Goal: Information Seeking & Learning: Learn about a topic

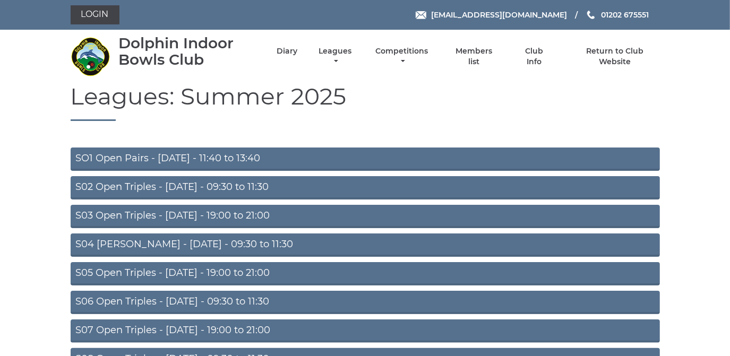
scroll to position [92, 0]
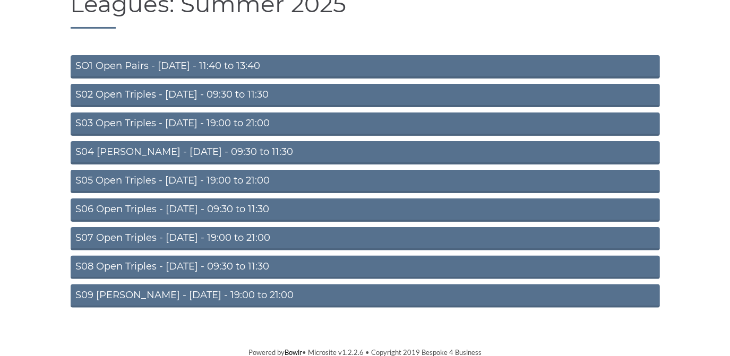
click at [204, 291] on link "S09 Aussie Pairs - Friday - 19:00 to 21:00" at bounding box center [365, 295] width 589 height 23
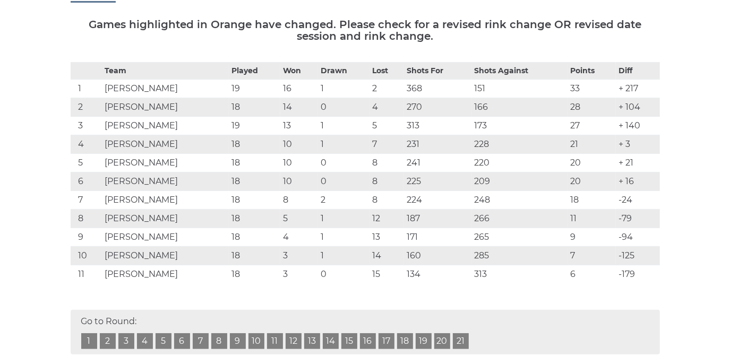
scroll to position [30, 0]
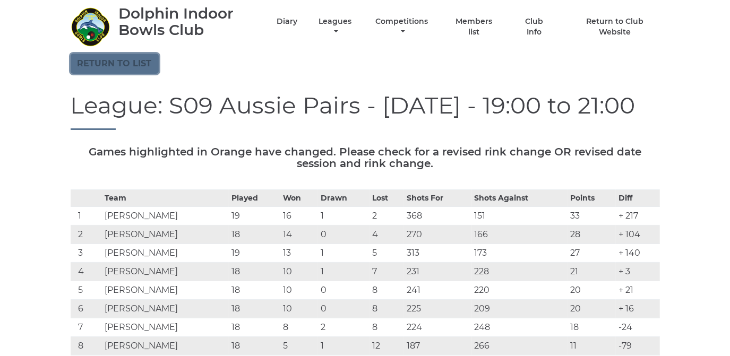
click at [140, 60] on link "Return to list" at bounding box center [115, 64] width 88 height 20
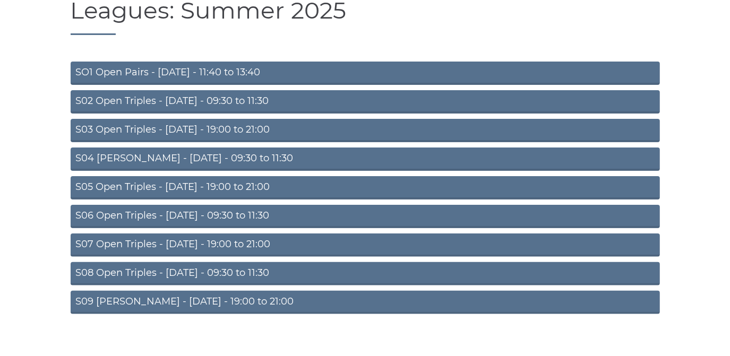
scroll to position [92, 0]
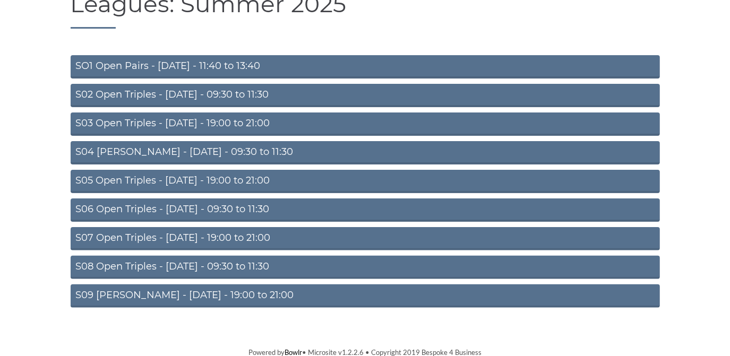
click at [228, 264] on link "S08 Open Triples - [DATE] - 09:30 to 11:30" at bounding box center [365, 267] width 589 height 23
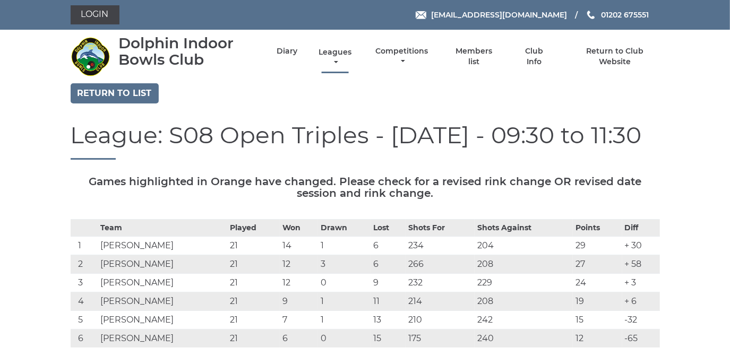
click at [340, 51] on link "Leagues" at bounding box center [335, 57] width 38 height 21
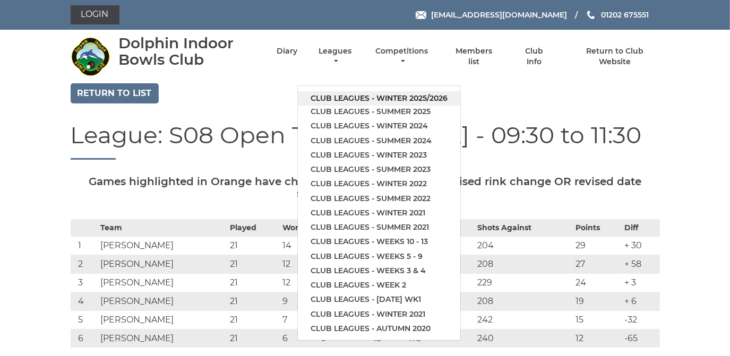
click at [342, 98] on link "Club leagues - Winter 2025/2026" at bounding box center [379, 98] width 162 height 14
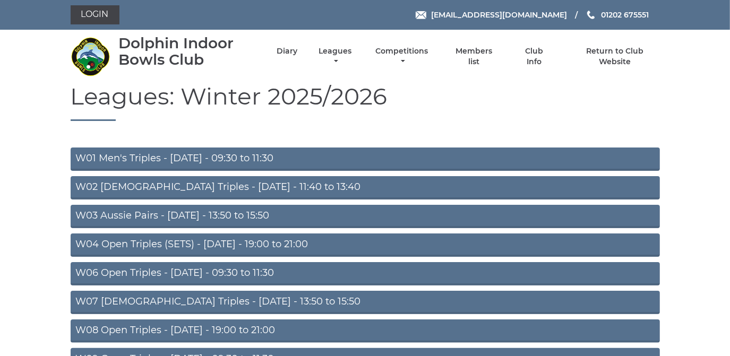
click at [235, 328] on link "W08 Open Triples - [DATE] - 19:00 to 21:00" at bounding box center [365, 330] width 589 height 23
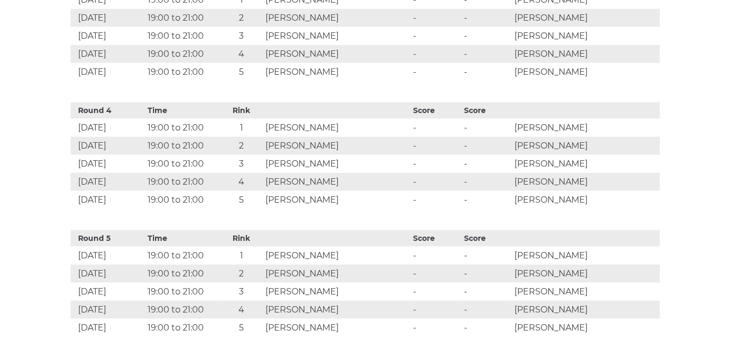
scroll to position [723, 0]
